Goal: Check status: Check status

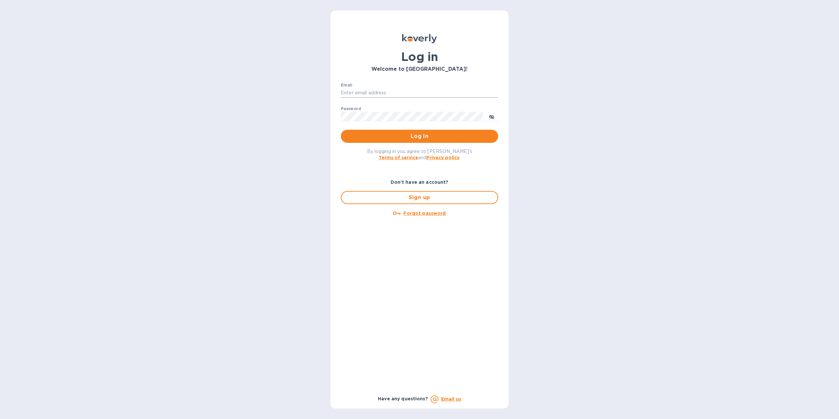
click at [352, 92] on input "Email" at bounding box center [419, 93] width 157 height 10
type input "rammsolutions8@gmail.com"
click at [432, 130] on button "Log in" at bounding box center [419, 136] width 157 height 13
click at [432, 130] on div "Log in" at bounding box center [419, 136] width 157 height 13
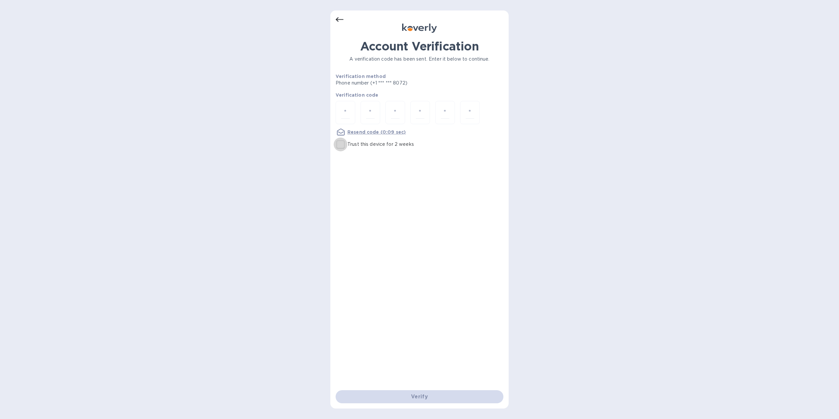
click at [344, 146] on input "Trust this device for 2 weeks" at bounding box center [341, 145] width 14 height 14
checkbox input "true"
click at [347, 115] on input "number" at bounding box center [345, 113] width 9 height 12
type input "9"
type input "2"
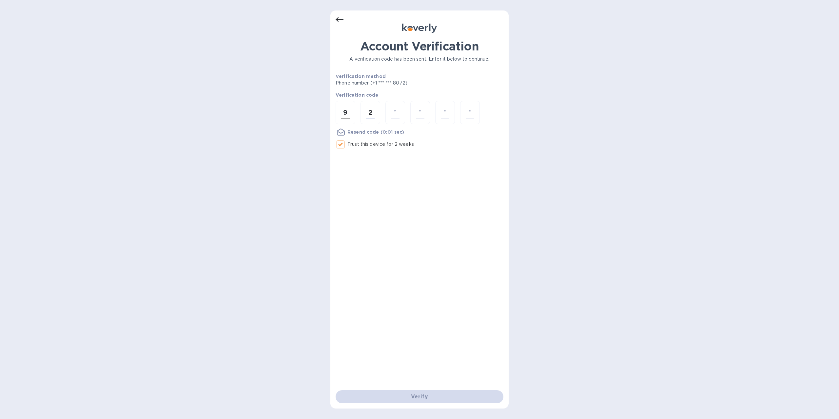
type input "1"
type input "0"
type input "3"
type input "4"
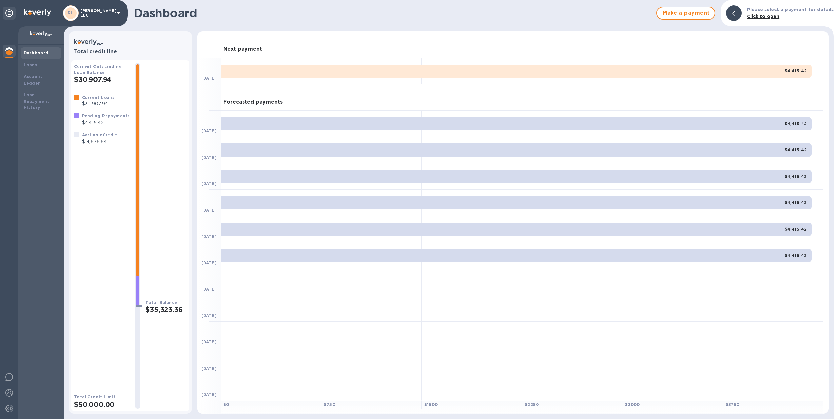
click at [759, 12] on p "Please select a payment for details" at bounding box center [790, 9] width 87 height 7
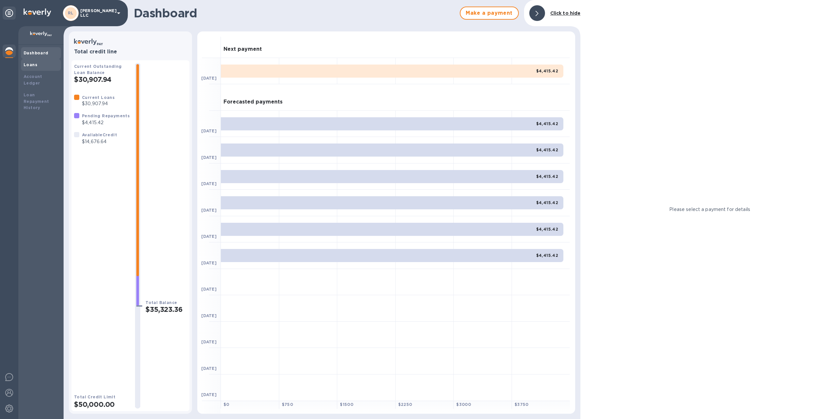
click at [35, 68] on div "Loans" at bounding box center [41, 65] width 40 height 12
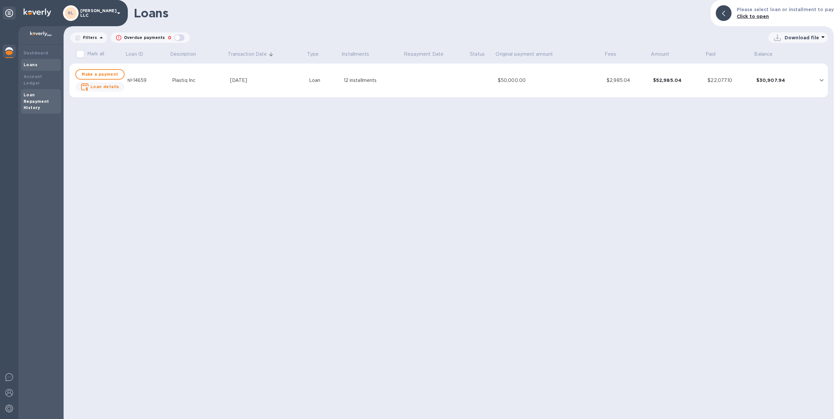
click at [34, 92] on b "Loan Repayment History" at bounding box center [37, 101] width 26 height 18
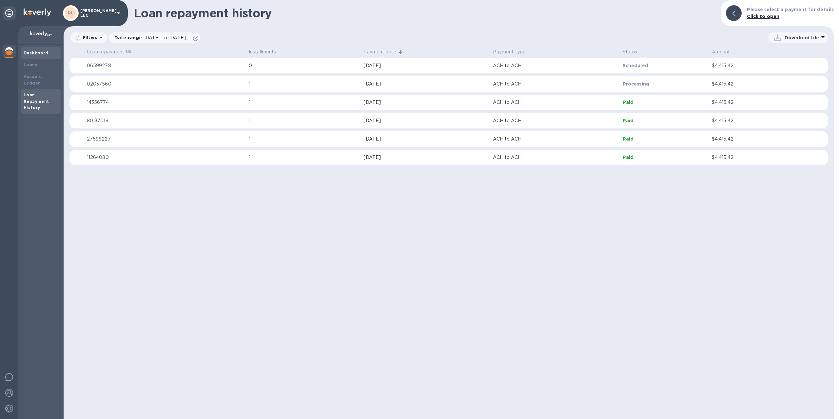
click at [30, 53] on b "Dashboard" at bounding box center [36, 52] width 25 height 5
